Goal: Information Seeking & Learning: Learn about a topic

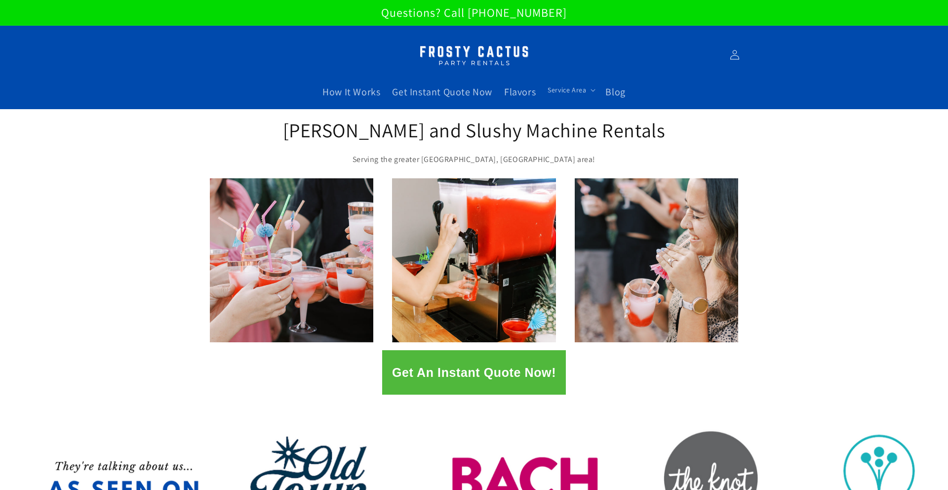
click at [442, 367] on button "Get An Instant Quote Now!" at bounding box center [474, 372] width 184 height 44
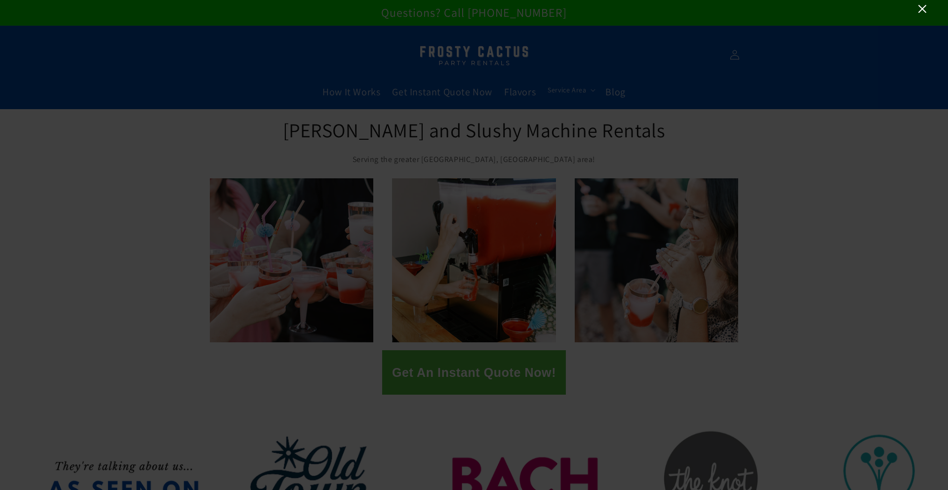
click at [926, 14] on icon "Close" at bounding box center [922, 9] width 12 height 12
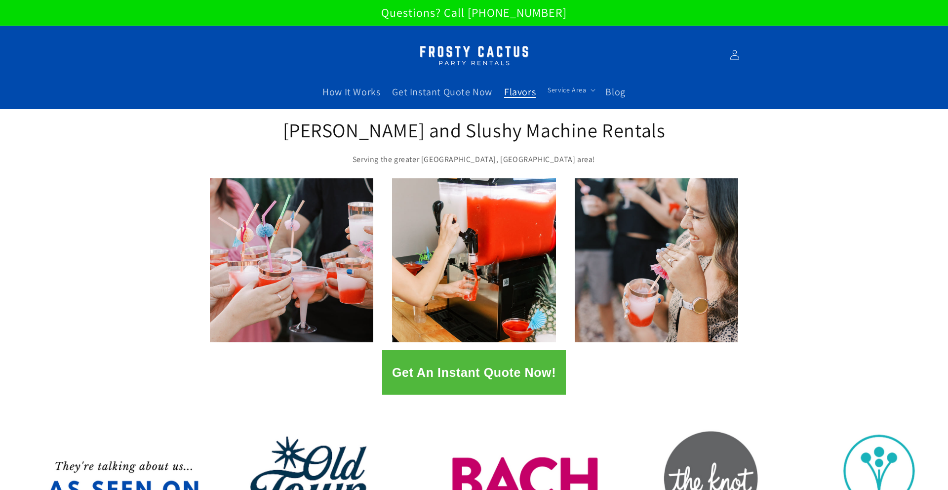
click at [517, 95] on span "Flavors" at bounding box center [520, 91] width 32 height 13
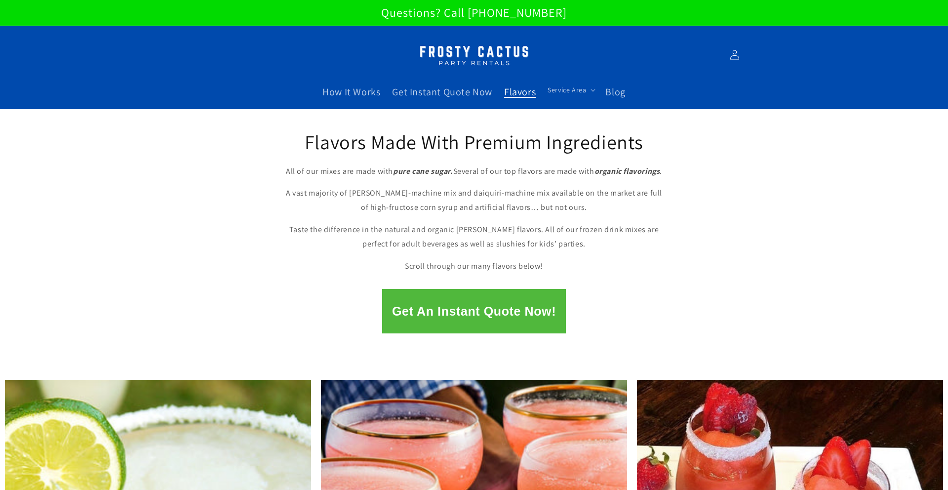
drag, startPoint x: 172, startPoint y: 188, endPoint x: 309, endPoint y: 157, distance: 140.6
click at [172, 188] on div "Flavors Made With Premium Ingredients All of our mixes are made with pure cane …" at bounding box center [474, 195] width 948 height 172
click at [413, 94] on span "Get Instant Quote Now" at bounding box center [442, 91] width 100 height 13
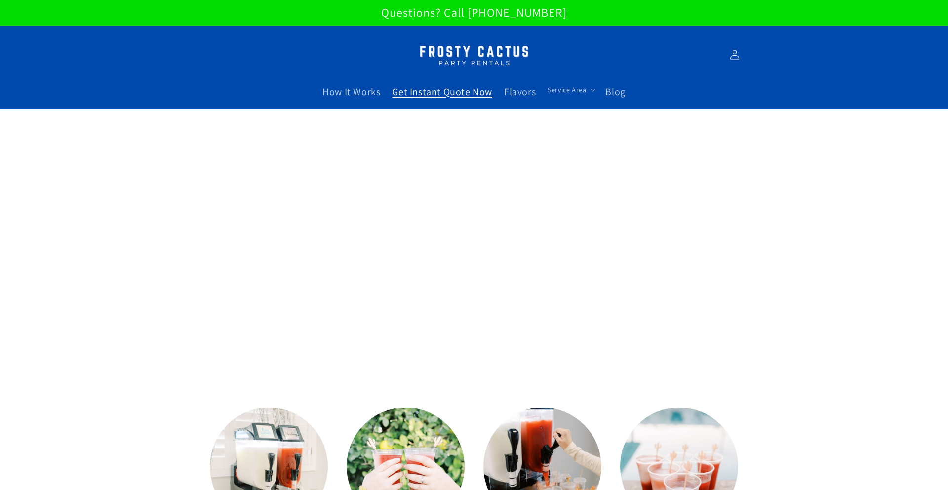
click at [474, 51] on img at bounding box center [473, 54] width 123 height 31
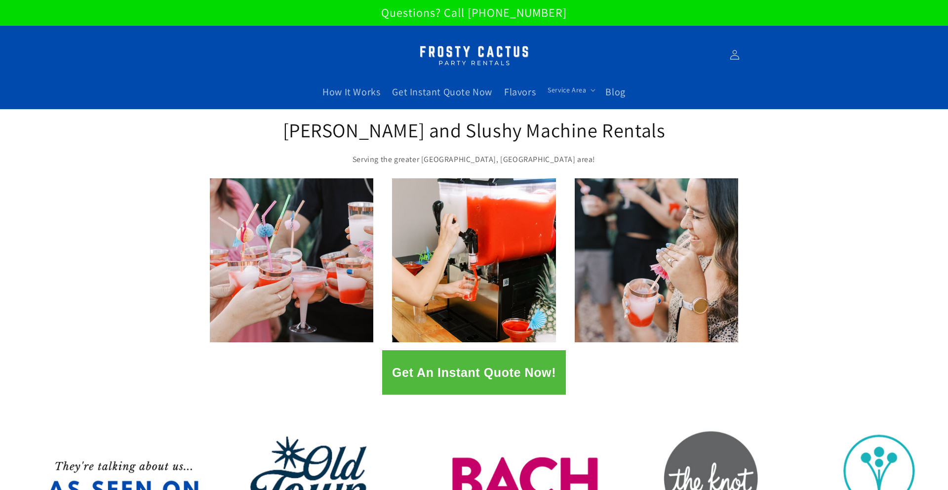
drag, startPoint x: 101, startPoint y: 163, endPoint x: 156, endPoint y: 70, distance: 108.3
click at [103, 161] on div "Margarita and Slushy Machine Rentals Serving the greater Phoenix, AZ area!" at bounding box center [474, 144] width 948 height 70
